Goal: Task Accomplishment & Management: Use online tool/utility

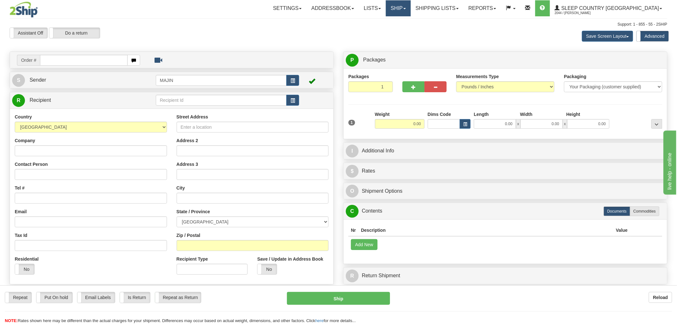
click at [410, 12] on link "Ship" at bounding box center [398, 8] width 25 height 16
click at [404, 28] on span "OnHold / Order Queue" at bounding box center [381, 30] width 45 height 5
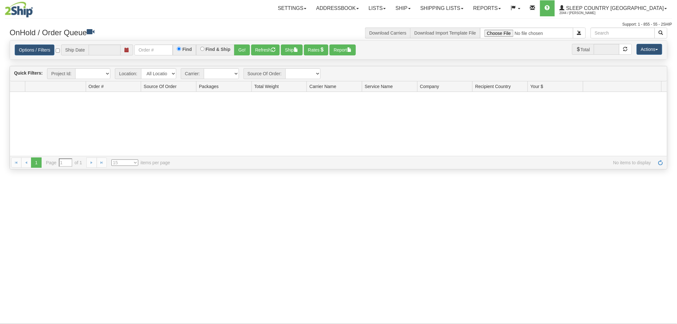
type input "[DATE]"
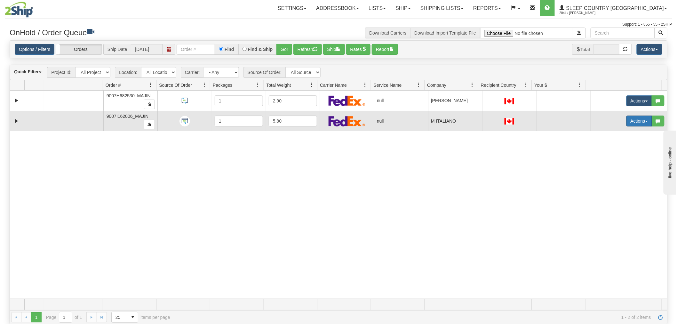
click at [636, 122] on button "Actions" at bounding box center [639, 121] width 26 height 11
click at [609, 132] on span "Open" at bounding box center [610, 133] width 15 height 5
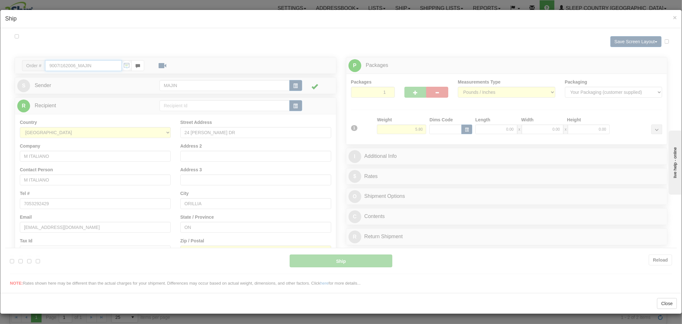
type input "07:31"
type input "16:00"
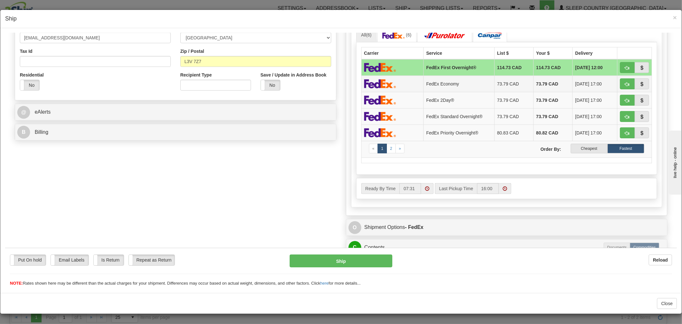
scroll to position [178, 0]
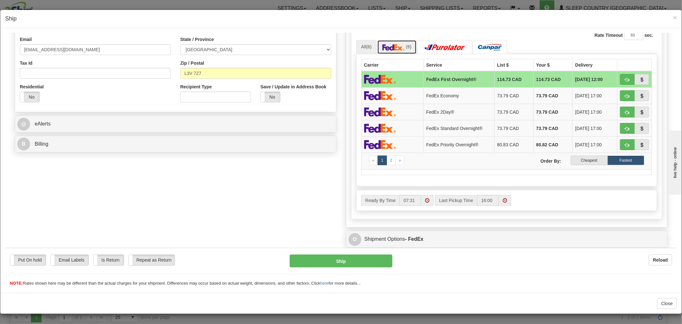
click at [401, 49] on img at bounding box center [394, 47] width 22 height 6
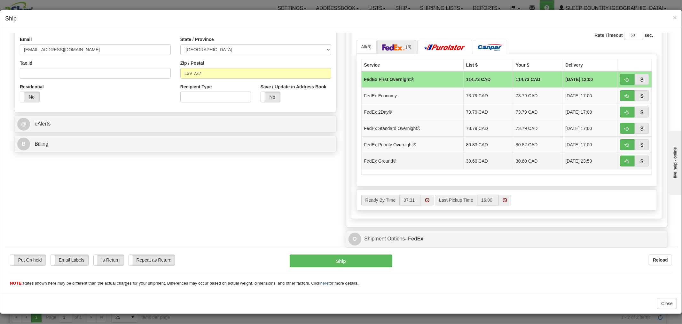
click at [395, 158] on td "FedEx Ground®" at bounding box center [413, 160] width 102 height 16
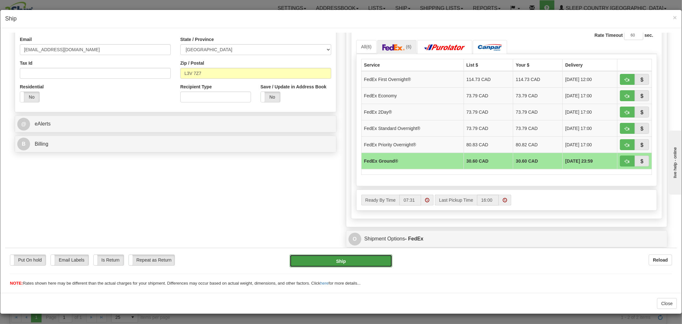
click at [346, 260] on button "Ship" at bounding box center [341, 260] width 102 height 13
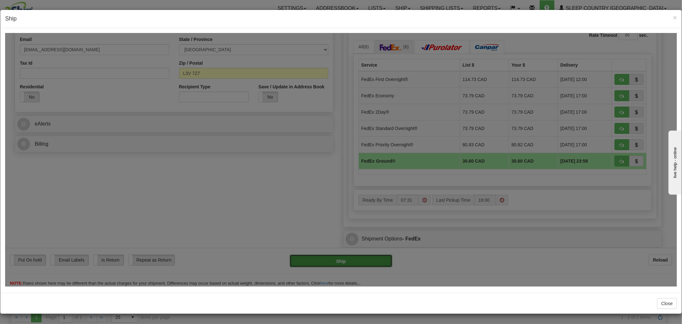
type input "92"
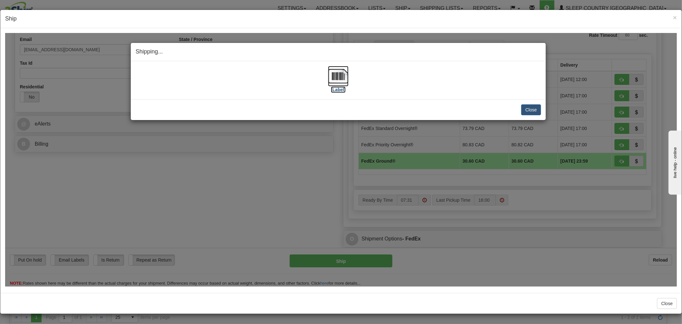
click at [340, 73] on img at bounding box center [338, 76] width 20 height 20
click at [673, 20] on span "×" at bounding box center [675, 17] width 4 height 7
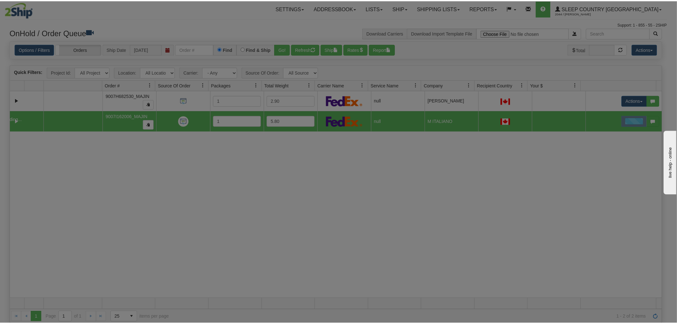
scroll to position [0, 0]
